Goal: Information Seeking & Learning: Learn about a topic

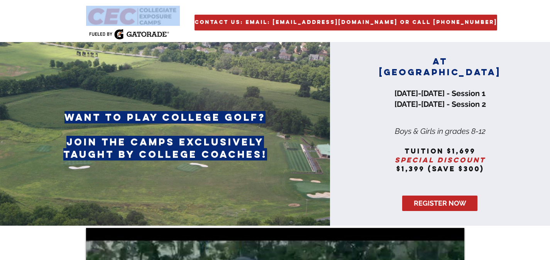
drag, startPoint x: 184, startPoint y: 25, endPoint x: 139, endPoint y: 17, distance: 46.2
click at [139, 17] on div "Contact Us: Email: [EMAIL_ADDRESS][DOMAIN_NAME] or Call [PHONE_NUMBER]" at bounding box center [275, 21] width 550 height 42
click at [140, 12] on img "main content" at bounding box center [133, 16] width 94 height 20
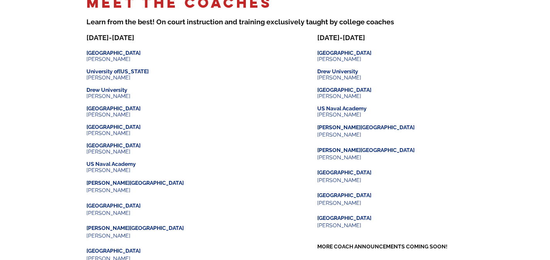
scroll to position [941, 0]
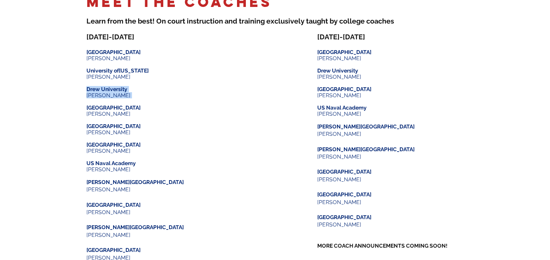
drag, startPoint x: 149, startPoint y: 103, endPoint x: 87, endPoint y: 92, distance: 62.3
click at [87, 92] on div "[DATE]-[DATE] ​ ​ [GEOGRAPHIC_DATA] [PERSON_NAME] ​ [GEOGRAPHIC_DATA][US_STATE]…" at bounding box center [160, 192] width 147 height 318
copy div "Drew University ​ [PERSON_NAME] ​"
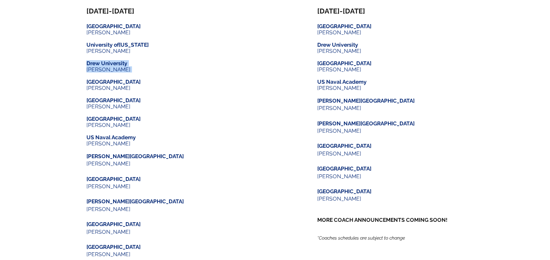
scroll to position [967, 0]
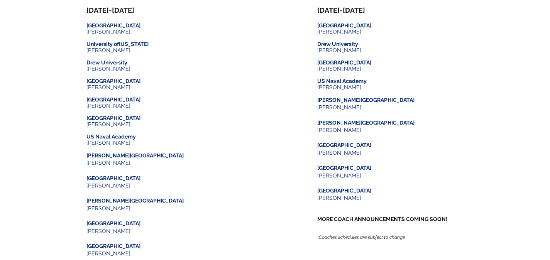
click at [150, 84] on p "La Salle University" at bounding box center [160, 81] width 147 height 6
click at [148, 103] on p "Dartmouth College" at bounding box center [160, 100] width 147 height 6
click at [143, 113] on p "​" at bounding box center [160, 112] width 147 height 6
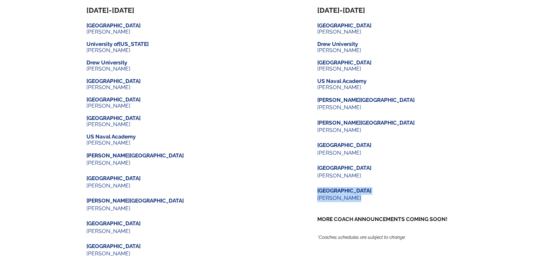
drag, startPoint x: 364, startPoint y: 203, endPoint x: 318, endPoint y: 196, distance: 46.4
click at [318, 196] on div "AUGUST 11-12 ​ ​ Lehigh University John Manos ​ ​ Drew University ​ Lucas Artig…" at bounding box center [391, 125] width 147 height 239
copy div "Gettysburg College Brian Bisacre"
click at [337, 201] on span "Brian Bisacre" at bounding box center [340, 198] width 44 height 6
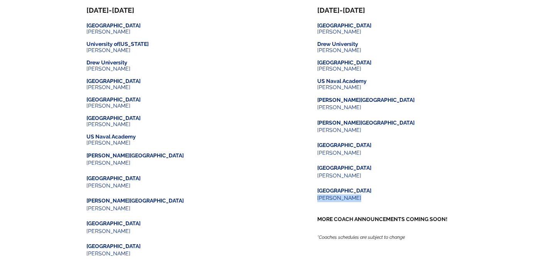
click at [337, 201] on span "Brian Bisacre" at bounding box center [340, 198] width 44 height 6
copy div "Brian Bisacre"
